Goal: Communication & Community: Answer question/provide support

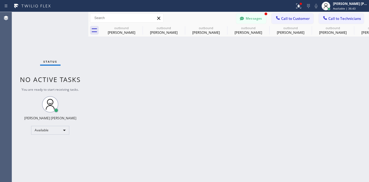
click at [247, 15] on button "Messages" at bounding box center [251, 18] width 30 height 10
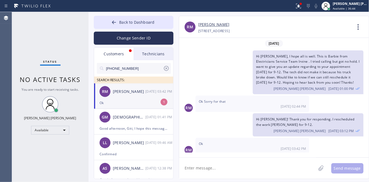
scroll to position [2, 0]
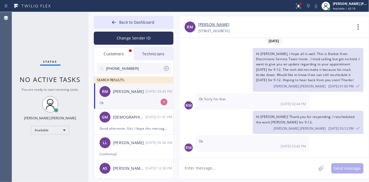
click at [138, 98] on div "RM [PERSON_NAME] [DATE] 03:42 PM" at bounding box center [134, 91] width 80 height 16
click at [129, 20] on span "Back to Dashboard" at bounding box center [136, 22] width 35 height 5
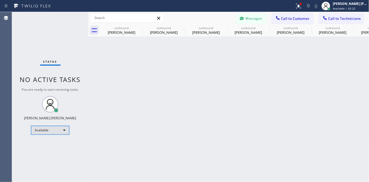
click at [47, 127] on div "Available" at bounding box center [50, 130] width 38 height 9
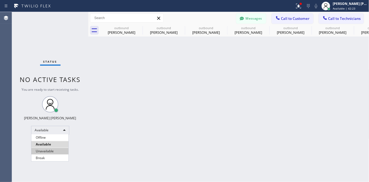
click at [49, 150] on li "Unavailable" at bounding box center [49, 151] width 37 height 7
click at [296, 17] on span "Call to Customer" at bounding box center [295, 18] width 29 height 5
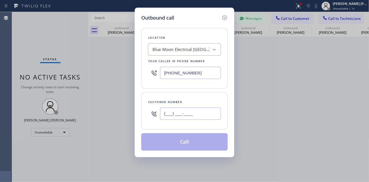
click at [180, 110] on input "(___) ___-____" at bounding box center [190, 114] width 61 height 12
paste input "818) 312-6547"
type input "[PHONE_NUMBER]"
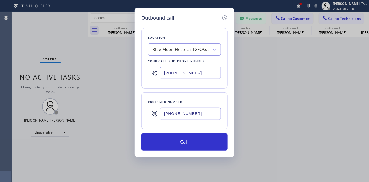
click at [42, 35] on div "Outbound call Location Blue Moon Electrical [GEOGRAPHIC_DATA] Your caller id ph…" at bounding box center [184, 91] width 369 height 182
click at [199, 52] on div "Blue Moon Electrical [GEOGRAPHIC_DATA]" at bounding box center [180, 50] width 57 height 6
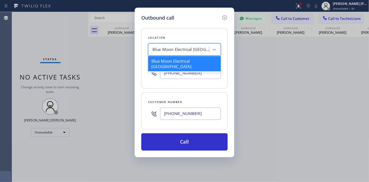
paste input "Electrical Land [GEOGRAPHIC_DATA]"
type input "Electrical Land [GEOGRAPHIC_DATA]"
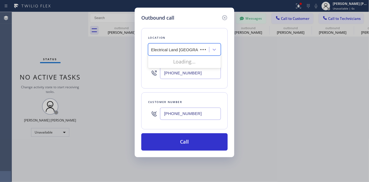
scroll to position [0, 0]
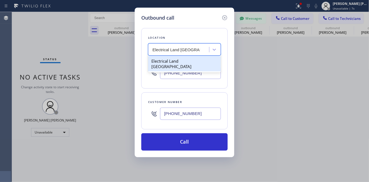
click at [179, 61] on div "Electrical Land [GEOGRAPHIC_DATA]" at bounding box center [184, 63] width 73 height 15
type input "[PHONE_NUMBER]"
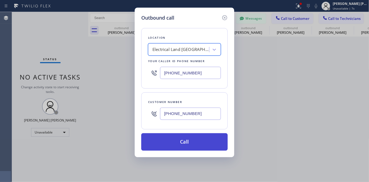
click at [199, 139] on button "Call" at bounding box center [184, 141] width 86 height 17
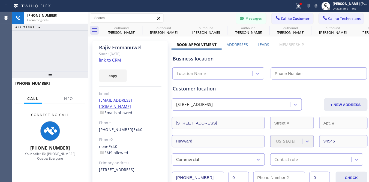
type input "[PHONE_NUMBER]"
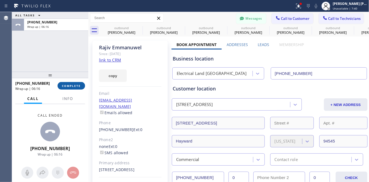
click at [79, 85] on span "COMPLETE" at bounding box center [71, 86] width 19 height 4
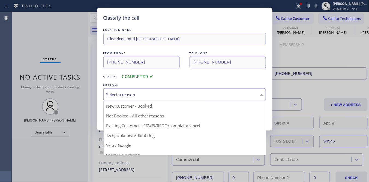
click at [140, 94] on div "Select a reason" at bounding box center [184, 95] width 156 height 6
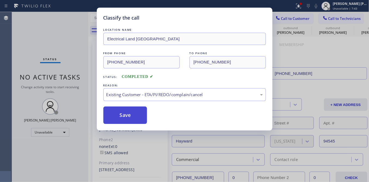
click at [126, 114] on button "Save" at bounding box center [125, 115] width 44 height 17
